Goal: Check status: Check status

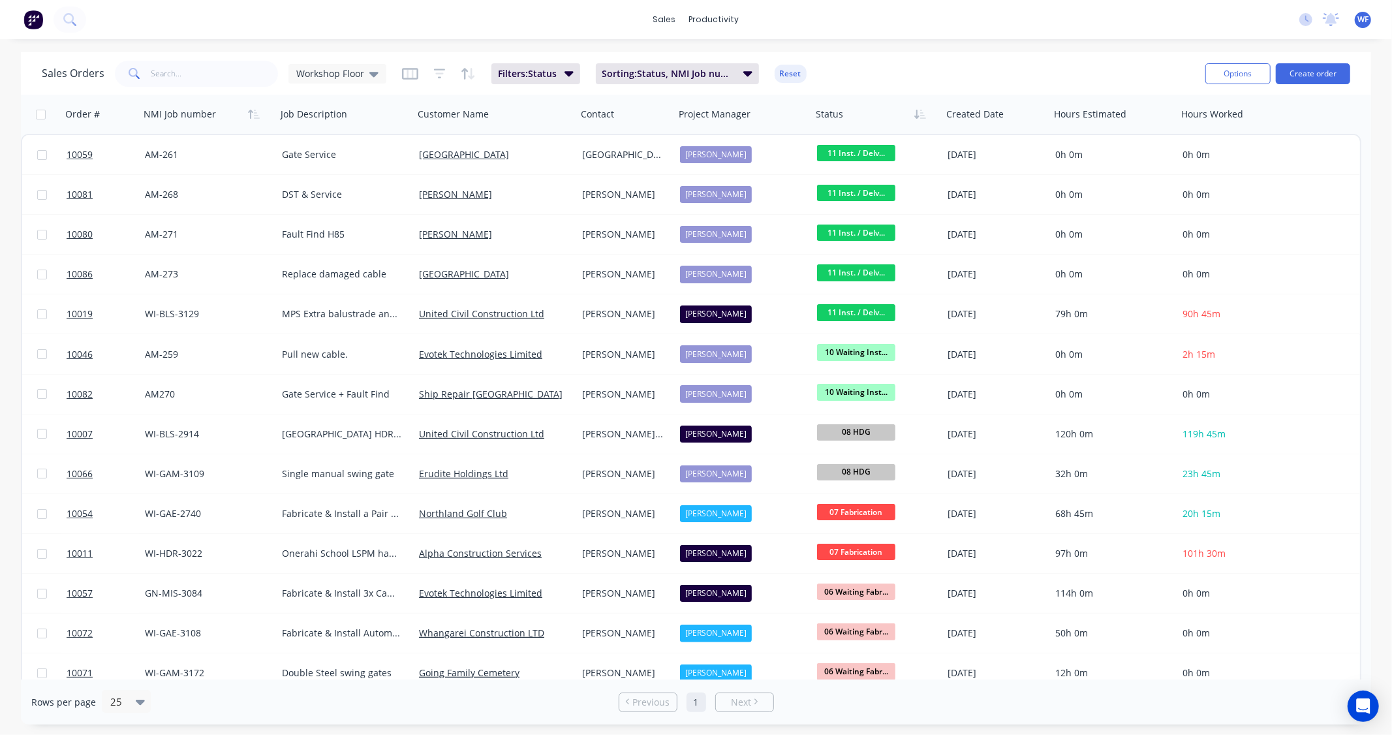
drag, startPoint x: 621, startPoint y: 704, endPoint x: 1392, endPoint y: 687, distance: 771.2
drag, startPoint x: 1388, startPoint y: 688, endPoint x: 1392, endPoint y: 717, distance: 29.0
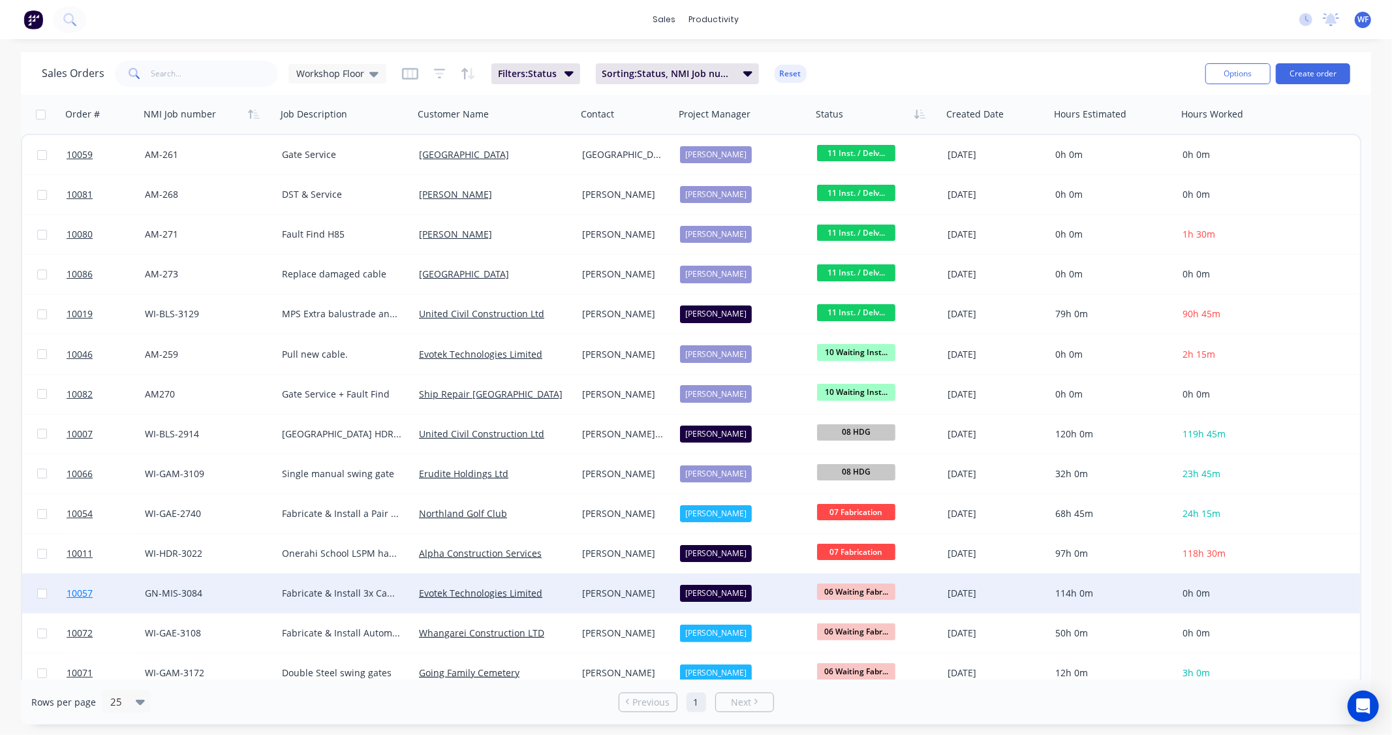
click at [76, 594] on span "10057" at bounding box center [80, 593] width 26 height 13
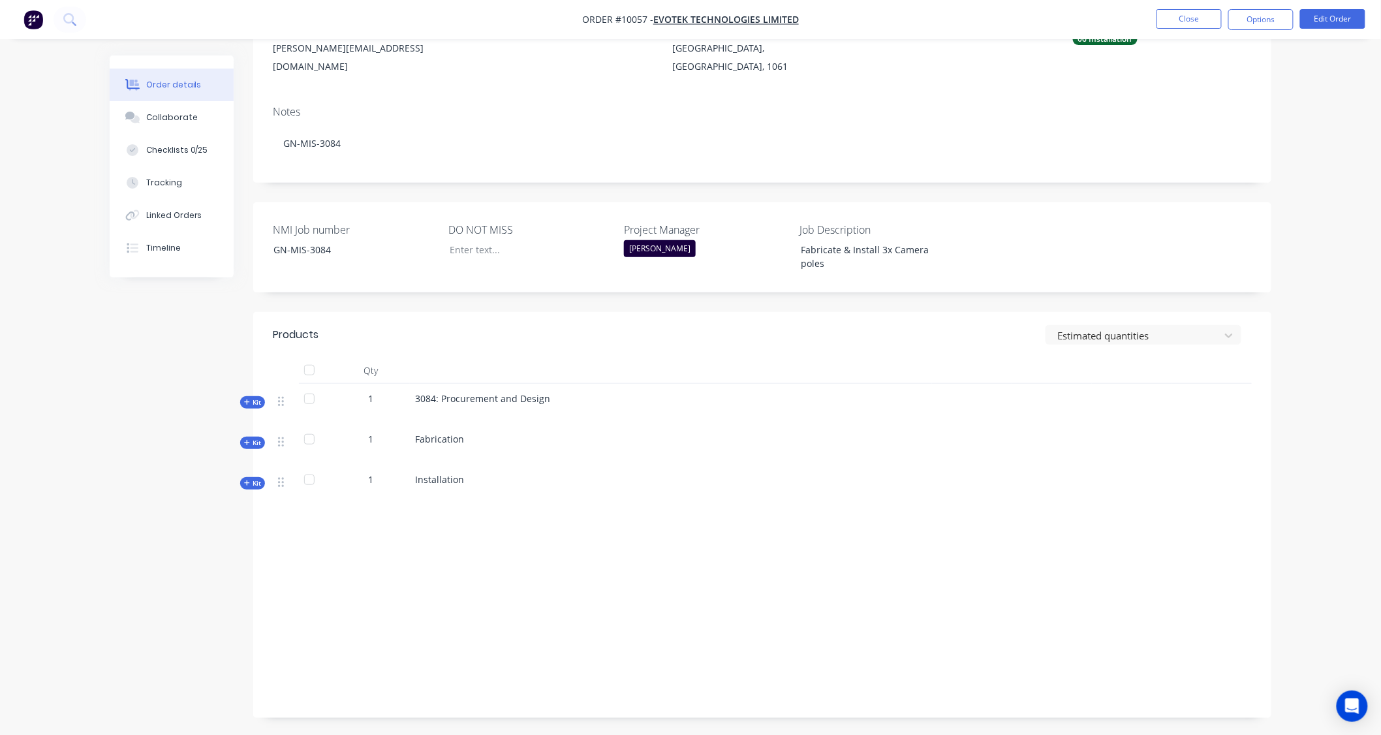
scroll to position [198, 0]
click at [253, 437] on span "Kit" at bounding box center [252, 442] width 17 height 10
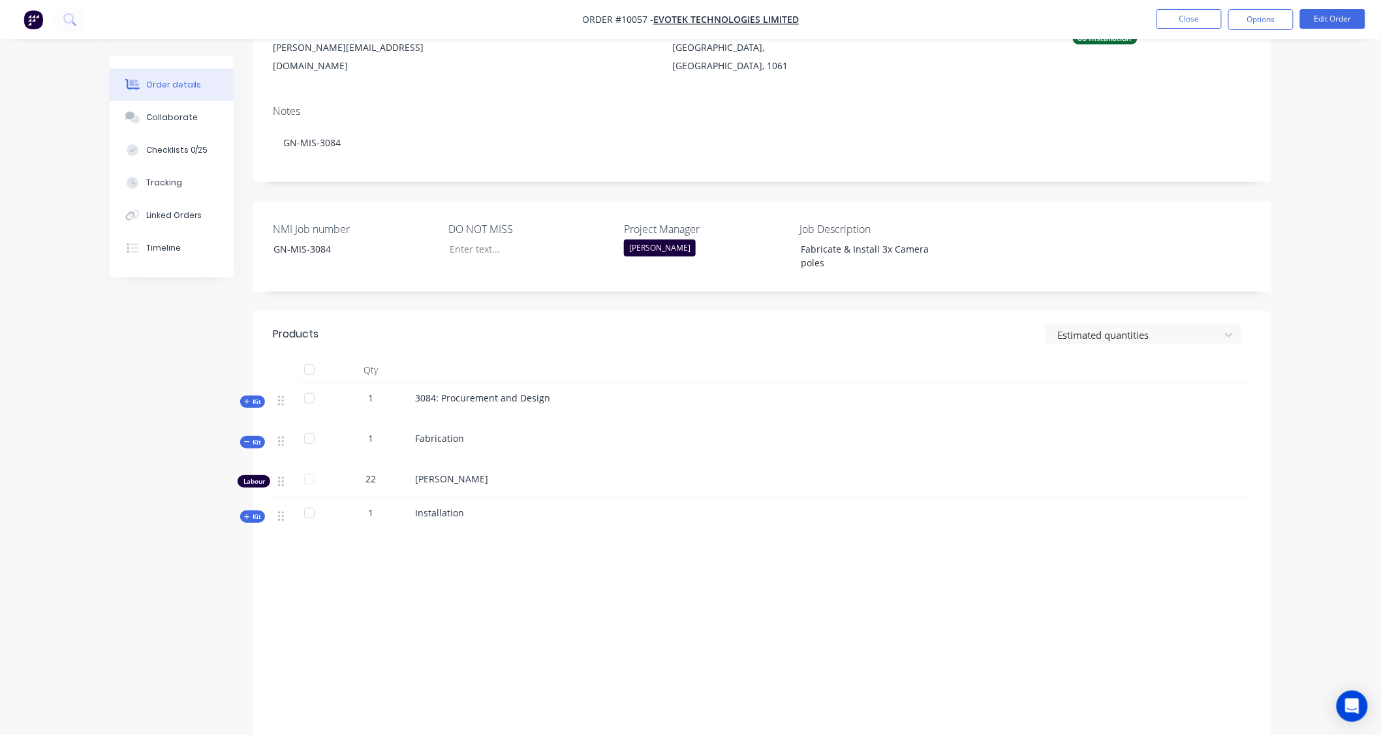
click at [257, 397] on span "Kit" at bounding box center [252, 402] width 17 height 10
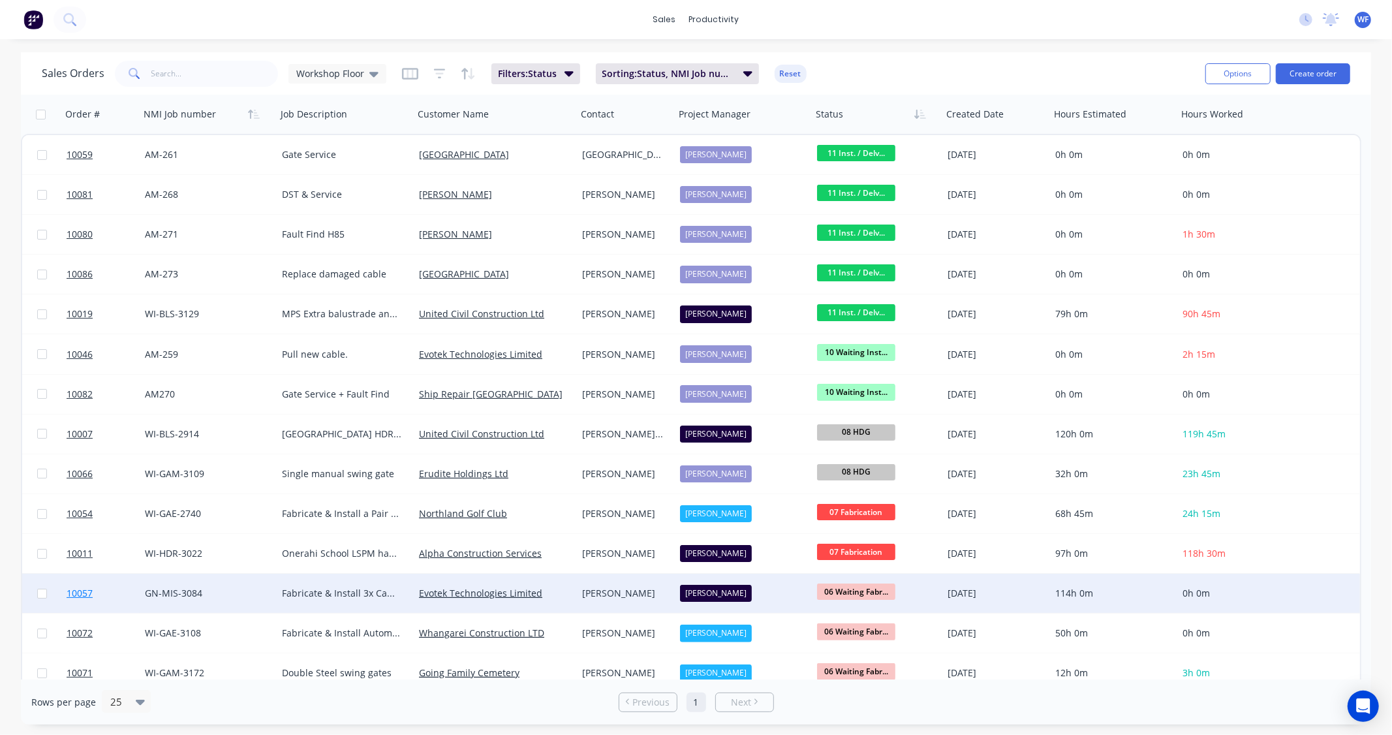
click at [75, 596] on span "10057" at bounding box center [80, 593] width 26 height 13
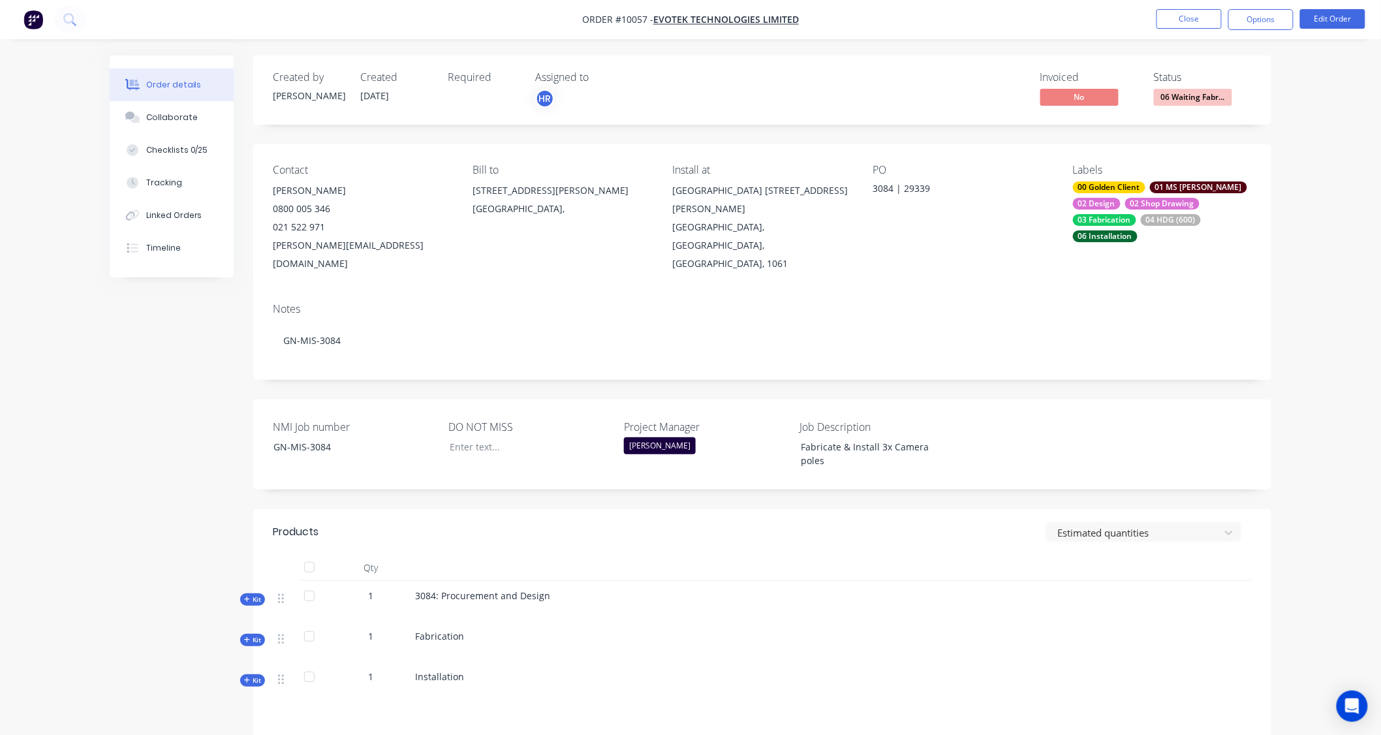
click at [1176, 187] on div "01 MS [PERSON_NAME]" at bounding box center [1198, 187] width 97 height 12
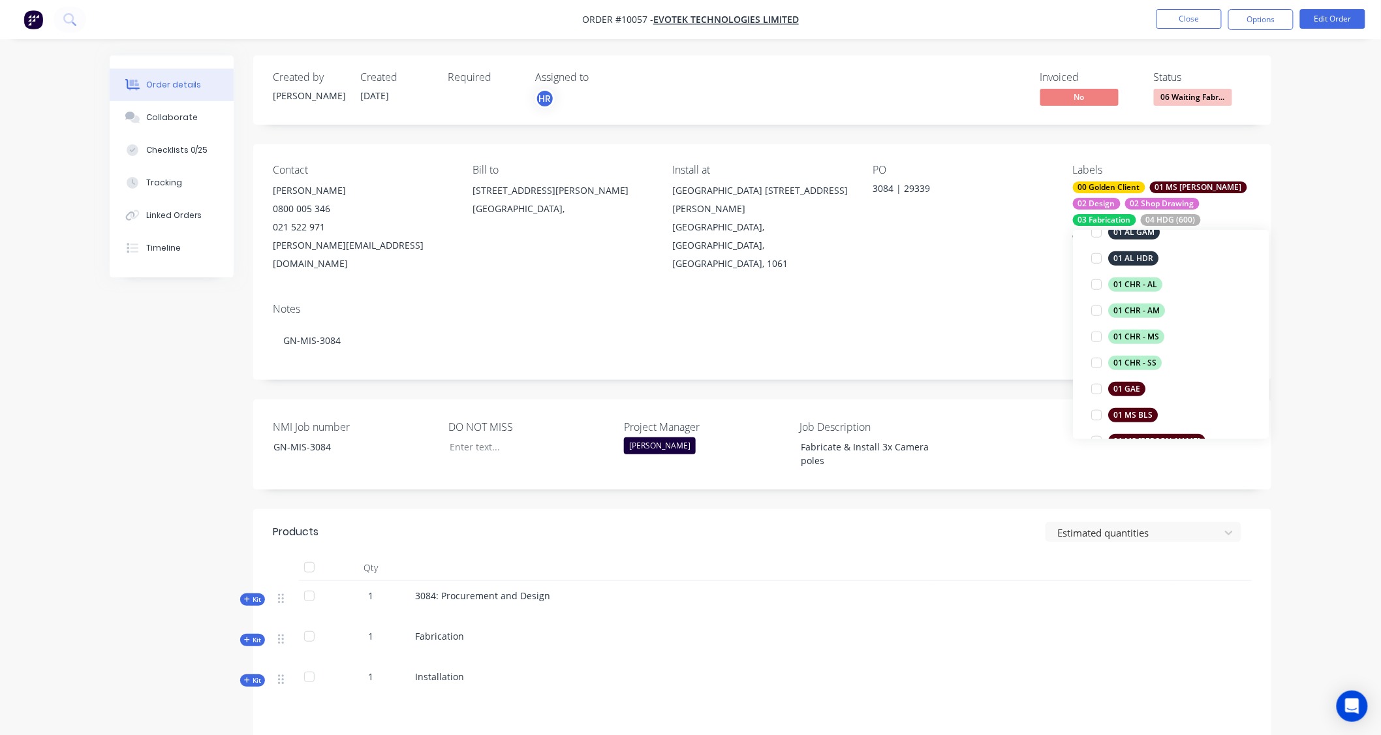
scroll to position [435, 0]
click at [987, 264] on div "Contact [PERSON_NAME] [PHONE_NUMBER] [PERSON_NAME][EMAIL_ADDRESS][DOMAIN_NAME] …" at bounding box center [762, 218] width 1018 height 148
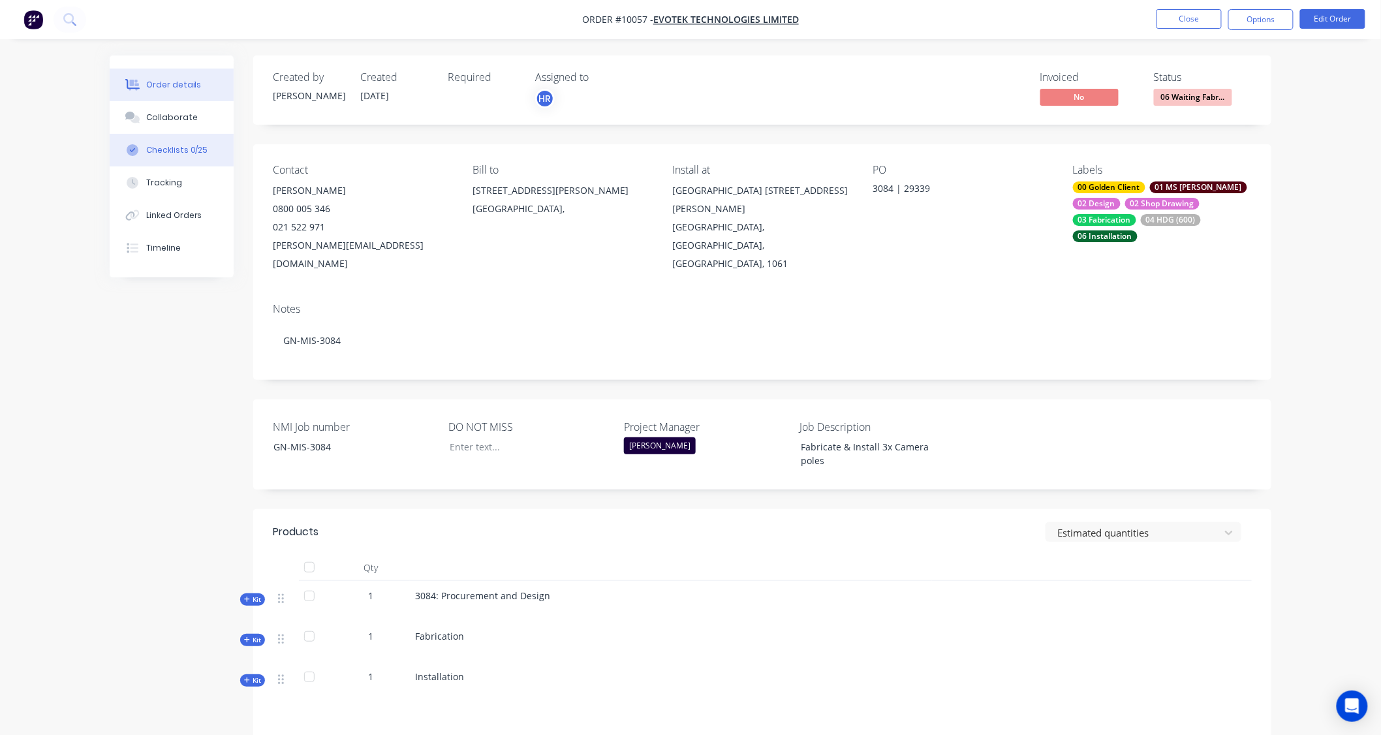
click at [178, 146] on div "Checklists 0/25" at bounding box center [177, 150] width 62 height 12
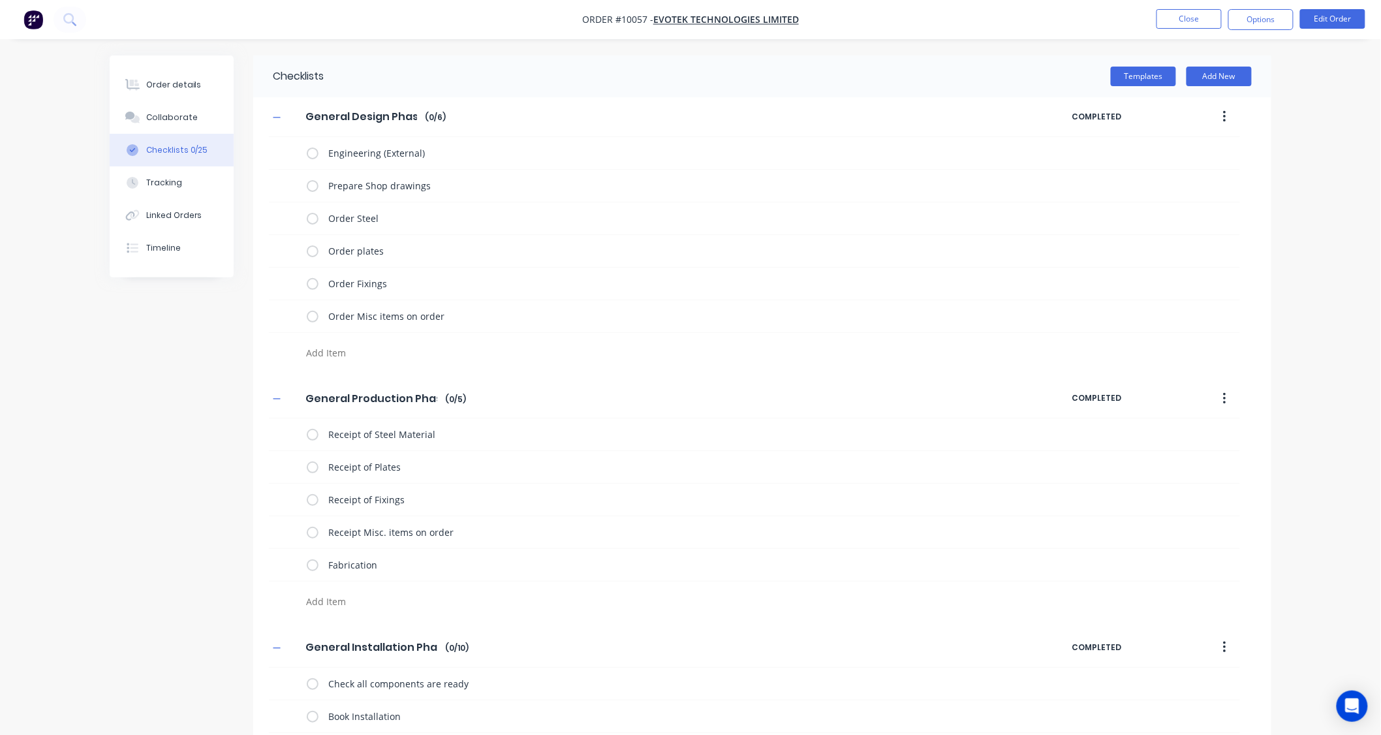
type textarea "x"
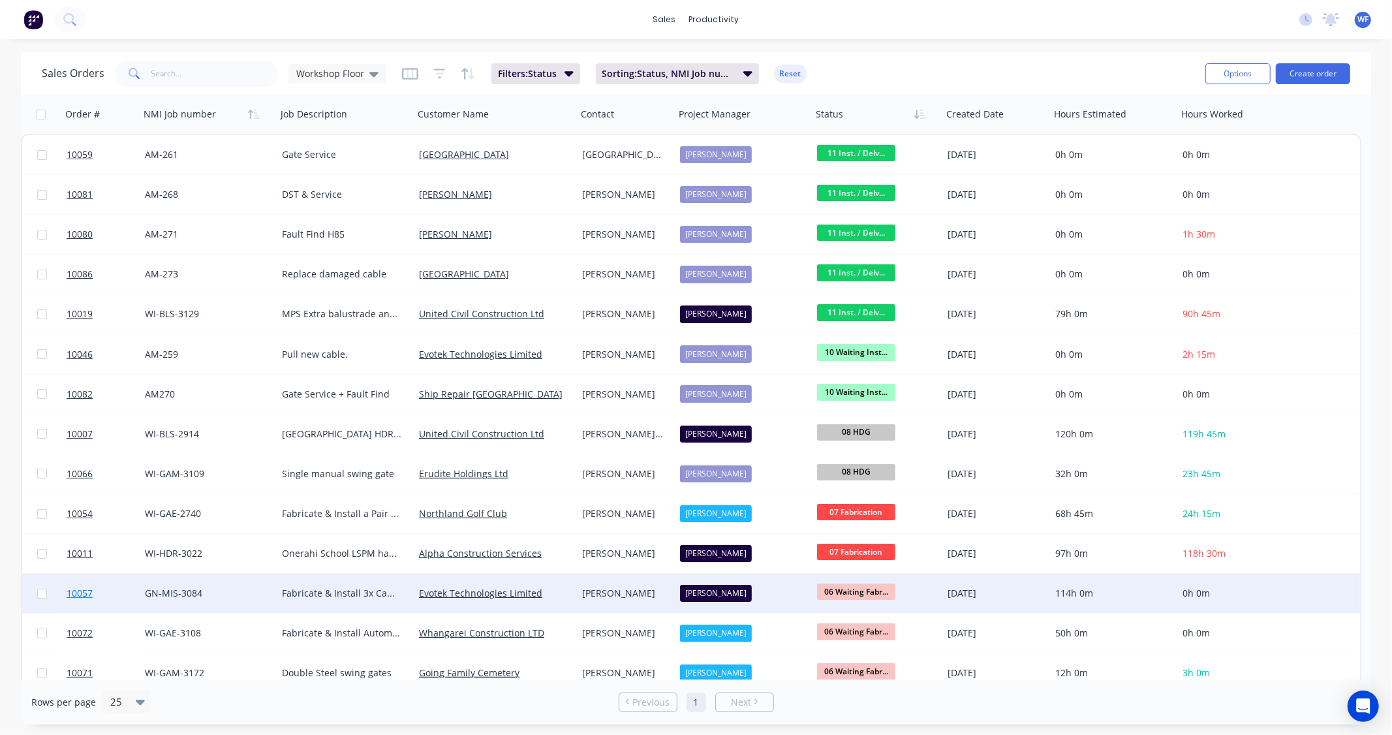
click at [87, 595] on span "10057" at bounding box center [80, 593] width 26 height 13
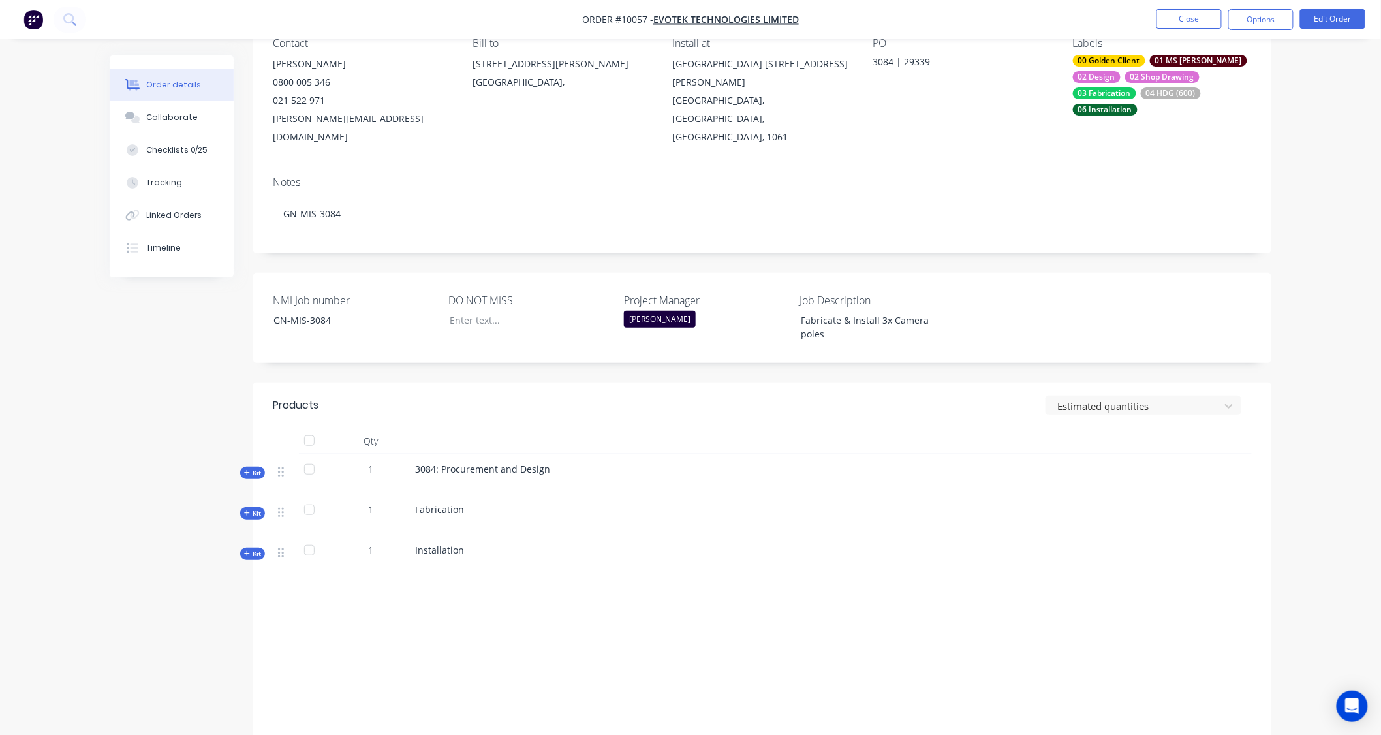
scroll to position [198, 0]
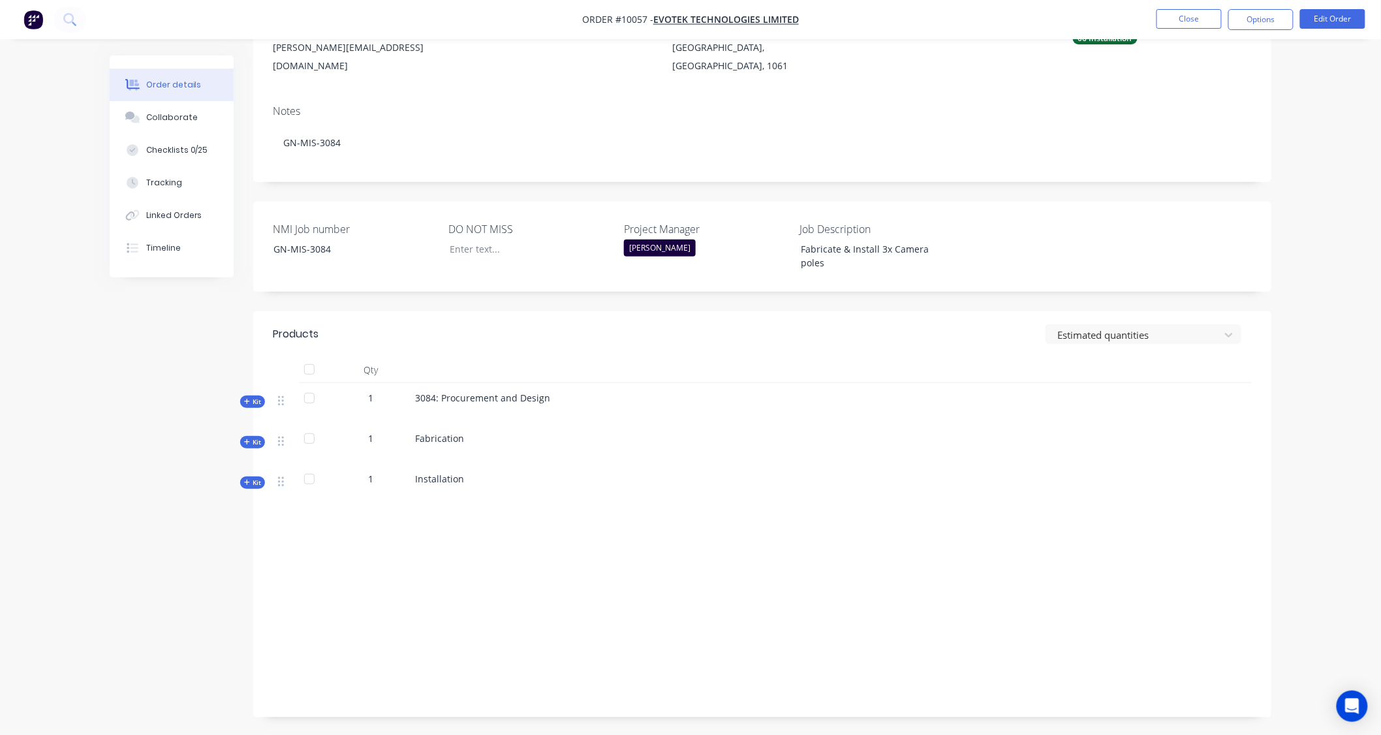
click at [252, 437] on span "Kit" at bounding box center [252, 442] width 17 height 10
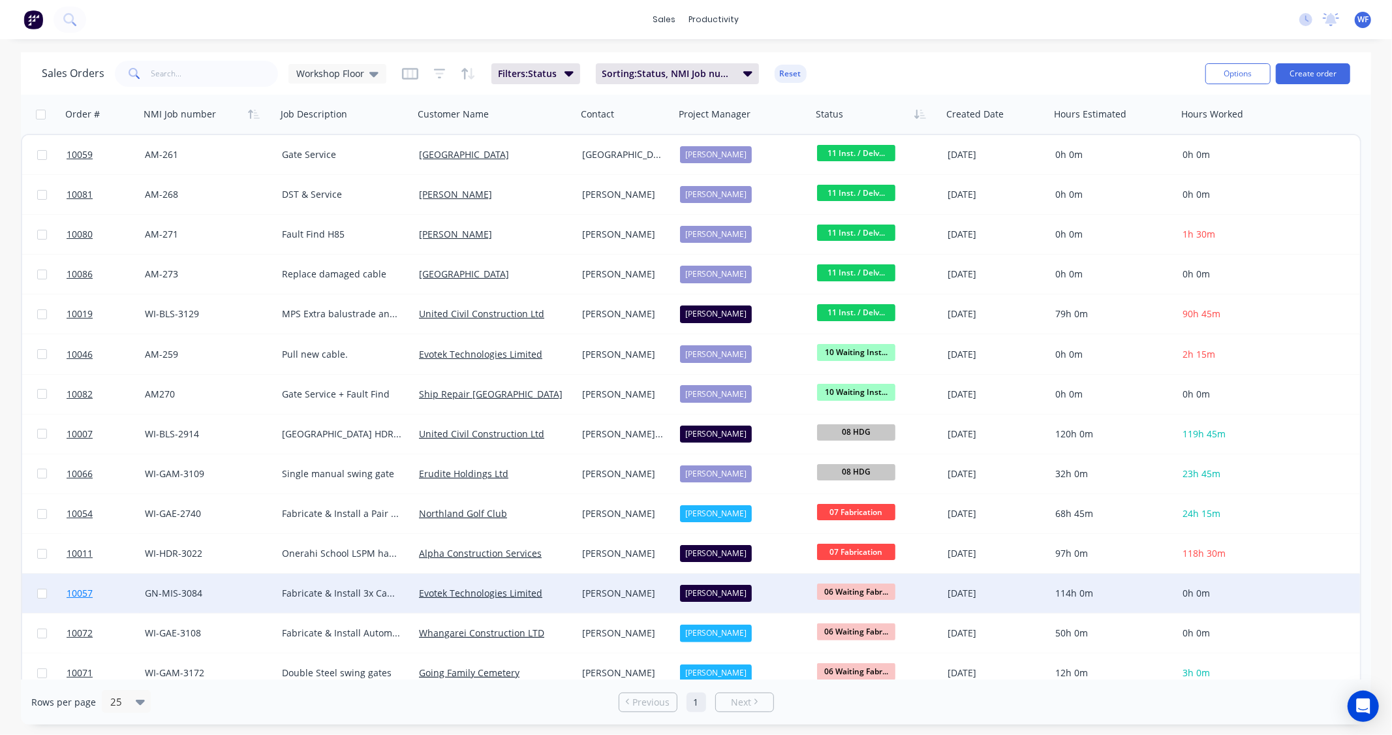
click at [84, 592] on span "10057" at bounding box center [80, 593] width 26 height 13
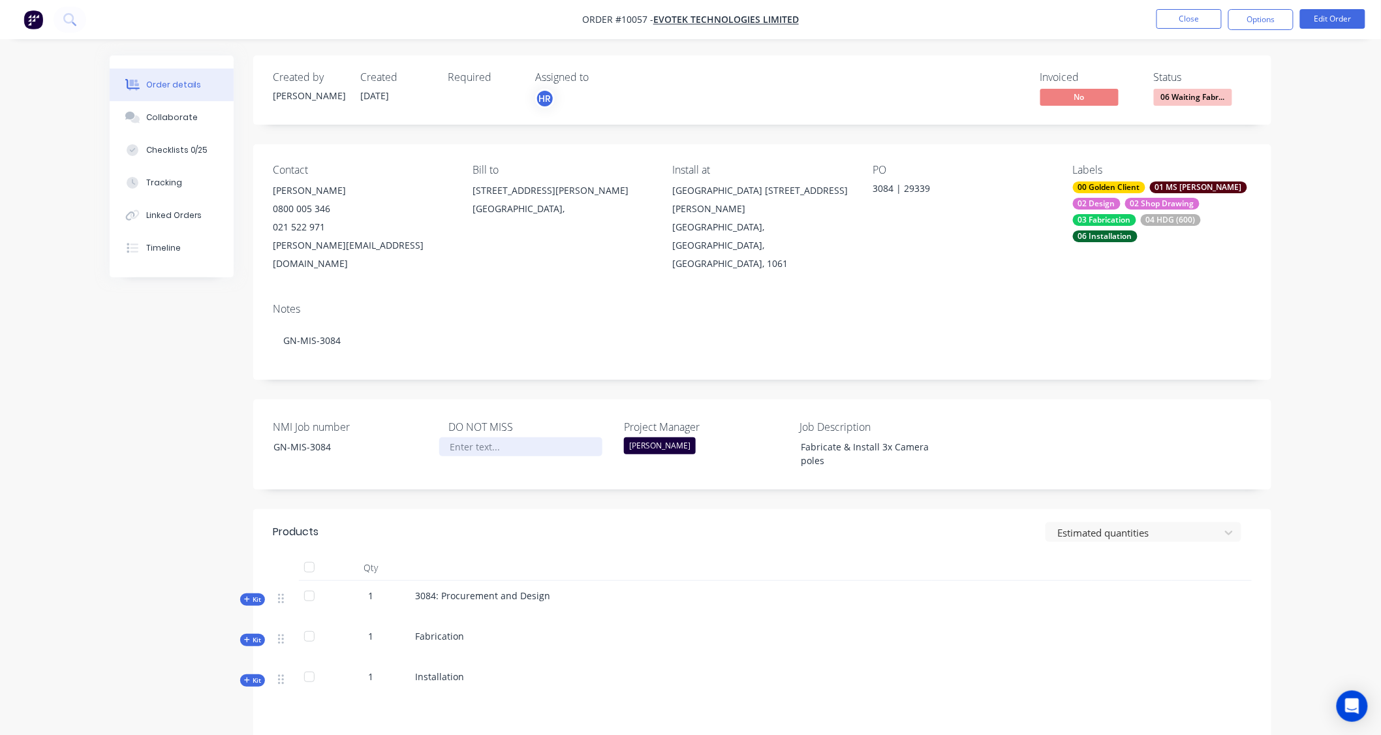
click at [457, 437] on div at bounding box center [520, 446] width 163 height 19
click at [465, 419] on label "DO NOT MISS" at bounding box center [529, 427] width 163 height 16
click at [458, 437] on div at bounding box center [520, 446] width 163 height 19
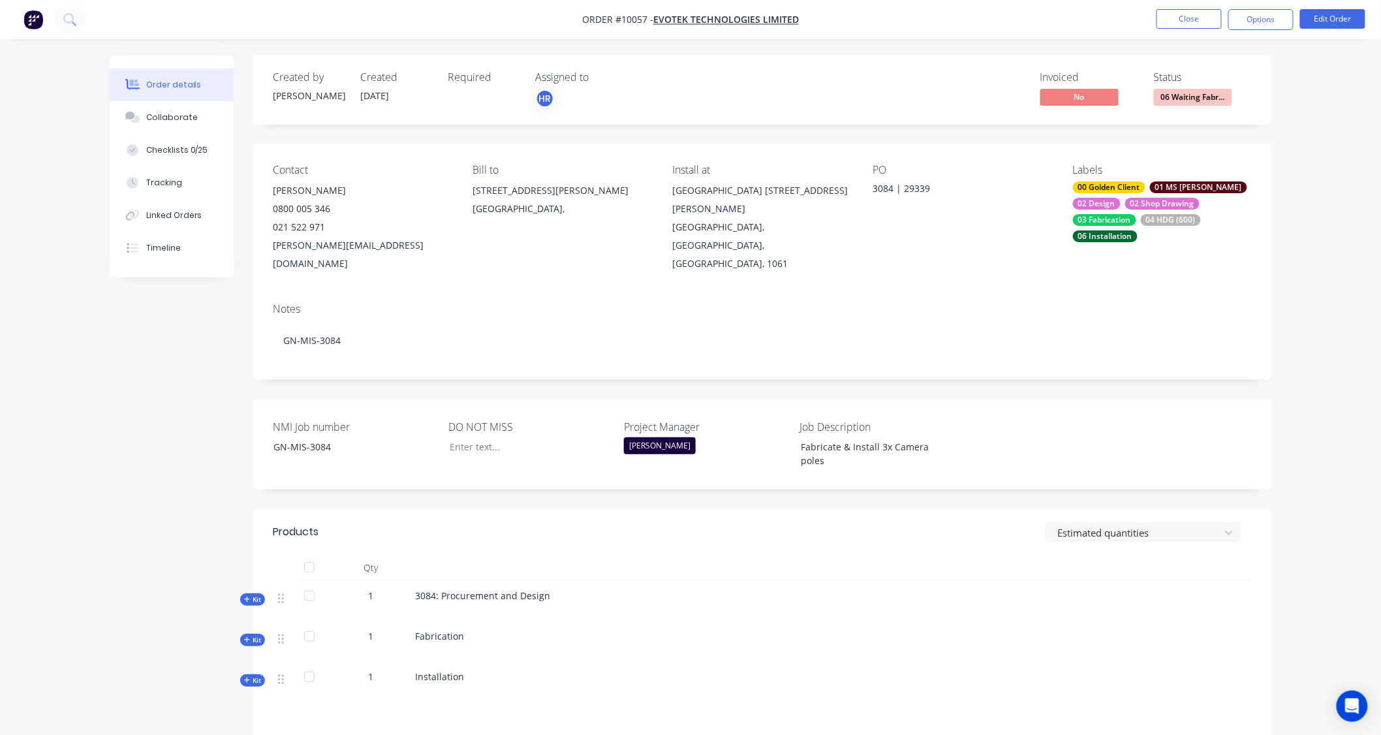
click at [467, 419] on label "DO NOT MISS" at bounding box center [529, 427] width 163 height 16
